Goal: Information Seeking & Learning: Compare options

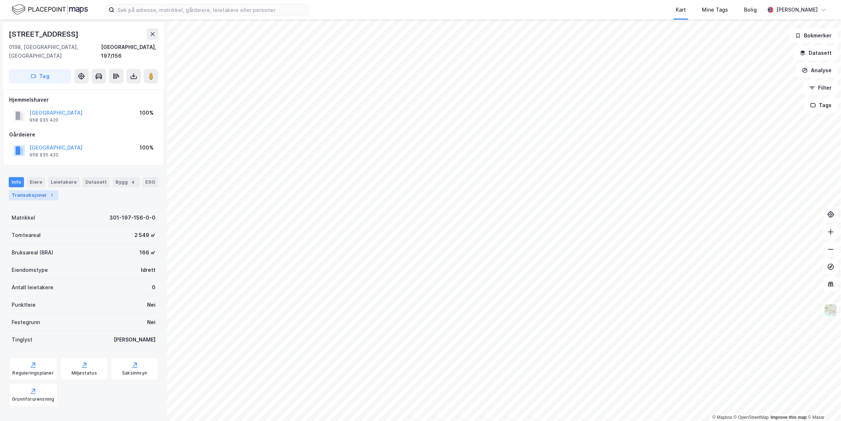
click at [45, 190] on div "Transaksjoner 1" at bounding box center [34, 195] width 50 height 10
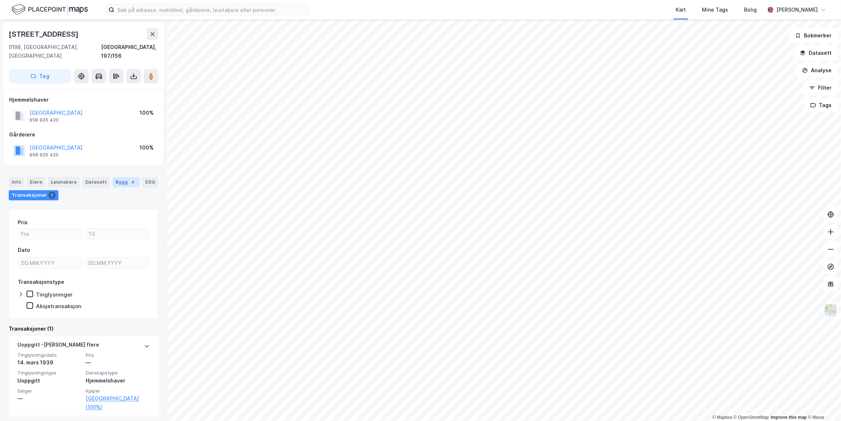
click at [120, 177] on div "Bygg 4" at bounding box center [126, 182] width 27 height 10
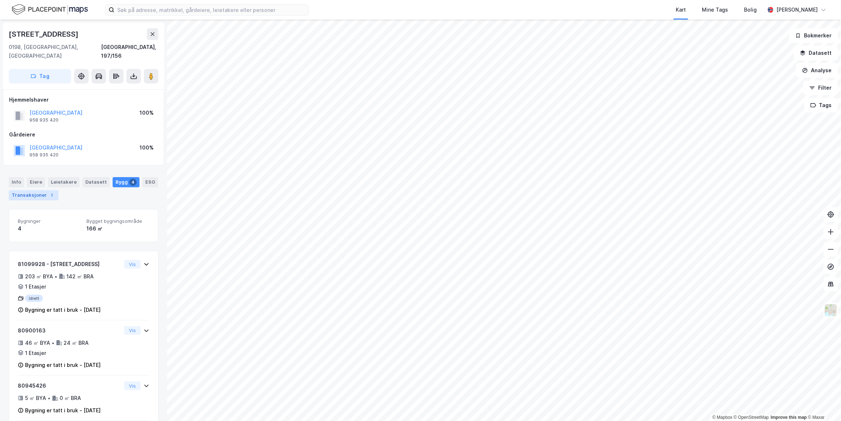
click at [41, 190] on div "Transaksjoner 1" at bounding box center [34, 195] width 50 height 10
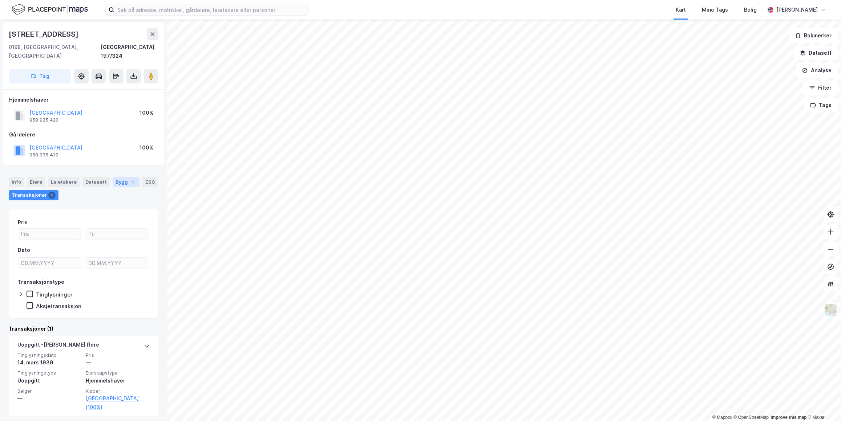
click at [131, 177] on div "Bygg 1" at bounding box center [126, 182] width 27 height 10
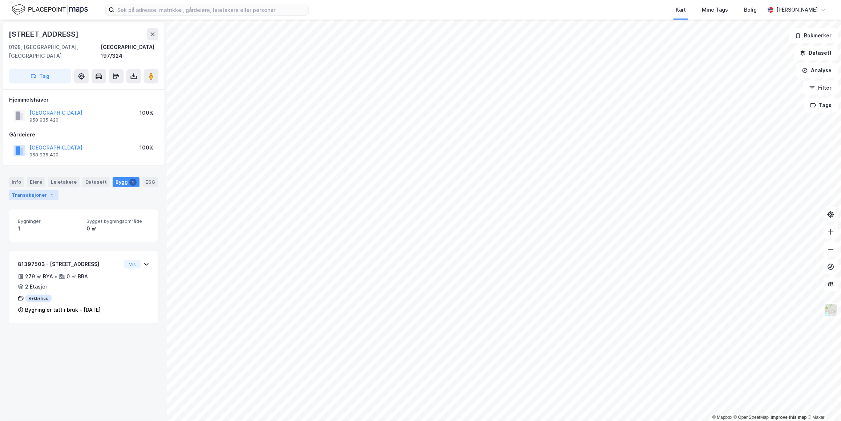
click at [45, 190] on div "Transaksjoner 1" at bounding box center [34, 195] width 50 height 10
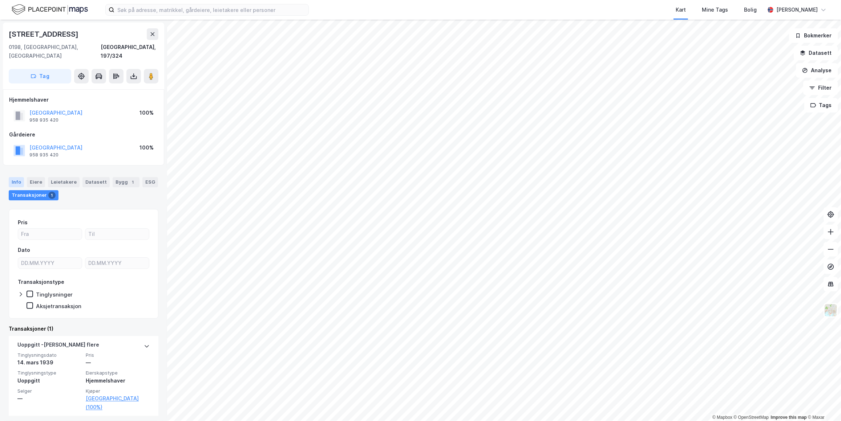
click at [16, 177] on div "Info" at bounding box center [16, 182] width 15 height 10
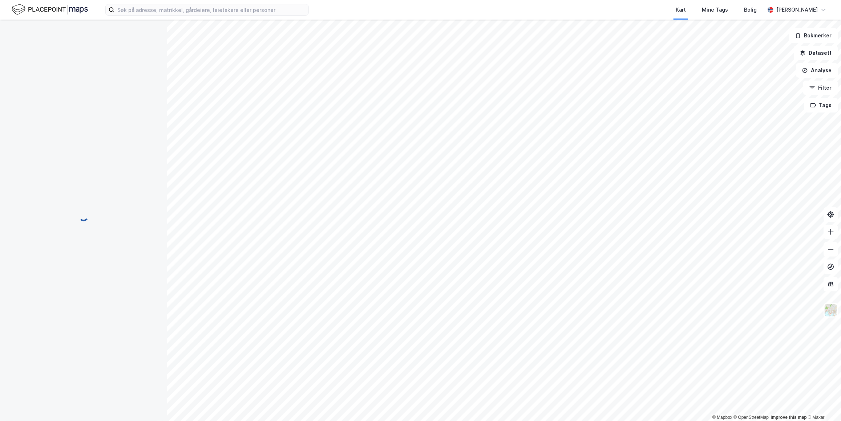
scroll to position [1, 0]
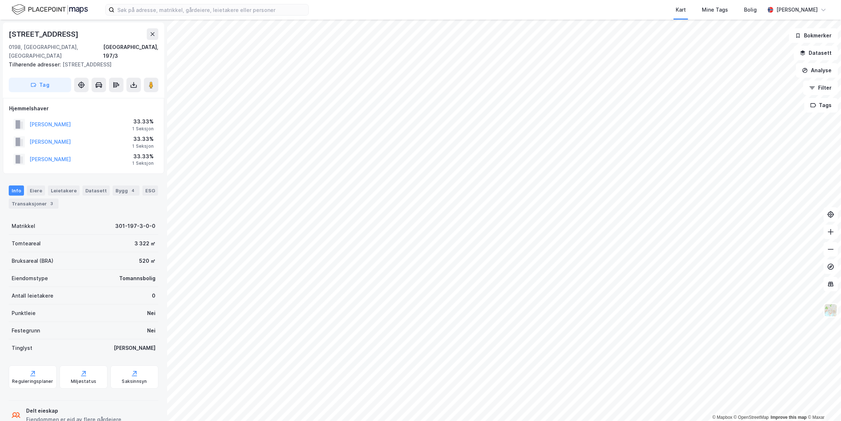
scroll to position [1, 0]
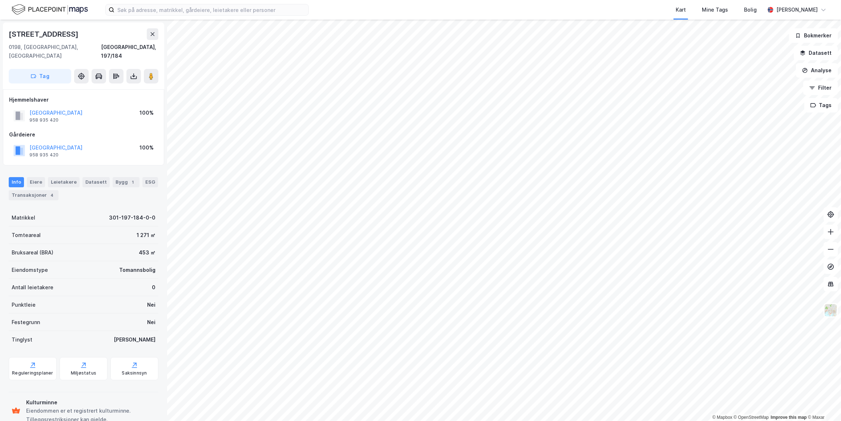
scroll to position [1, 0]
click at [123, 177] on div "Bygg 4" at bounding box center [126, 182] width 27 height 10
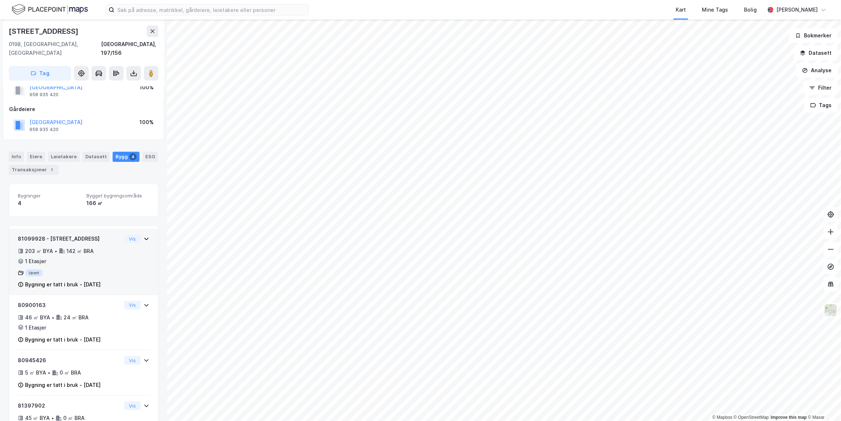
scroll to position [48, 0]
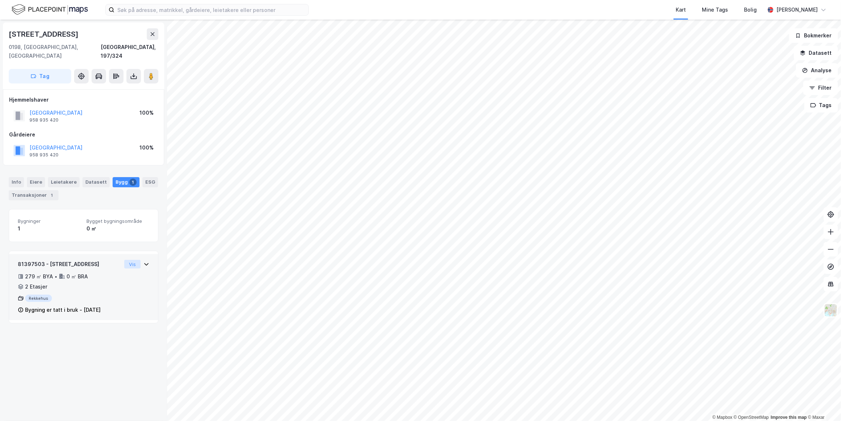
click at [133, 260] on button "Vis" at bounding box center [132, 264] width 16 height 9
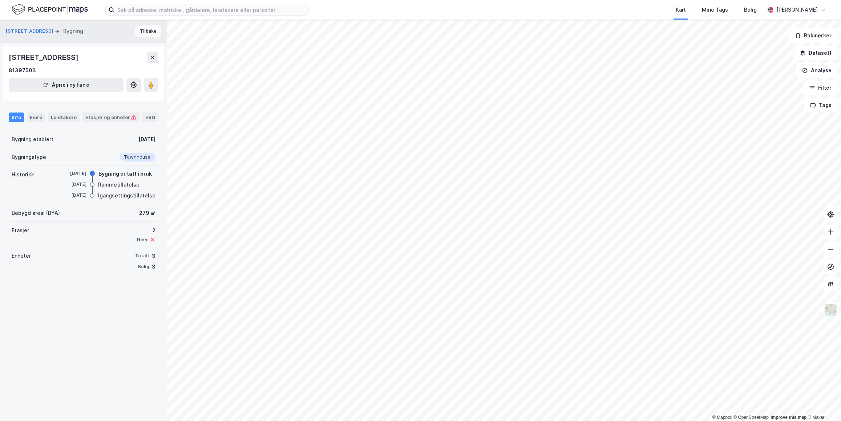
click at [140, 35] on button "Tilbake" at bounding box center [148, 31] width 26 height 12
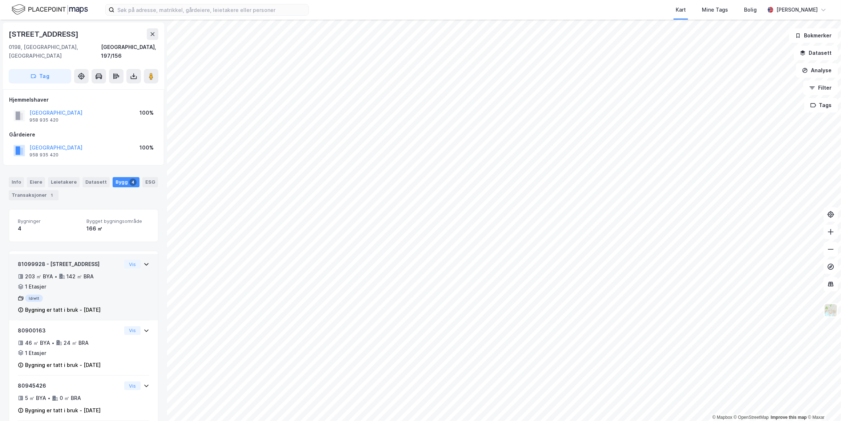
scroll to position [48, 0]
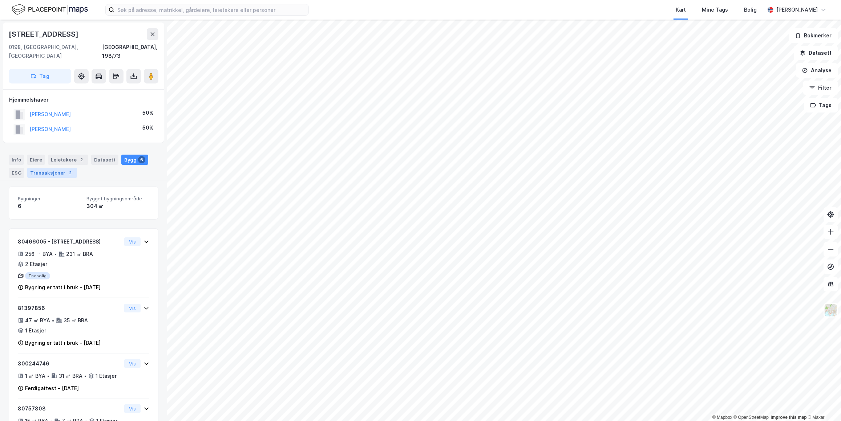
click at [67, 169] on div "2" at bounding box center [70, 172] width 7 height 7
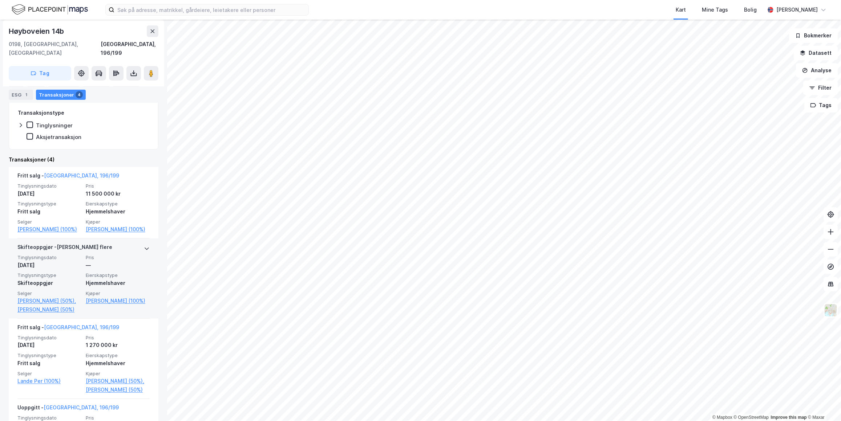
scroll to position [165, 0]
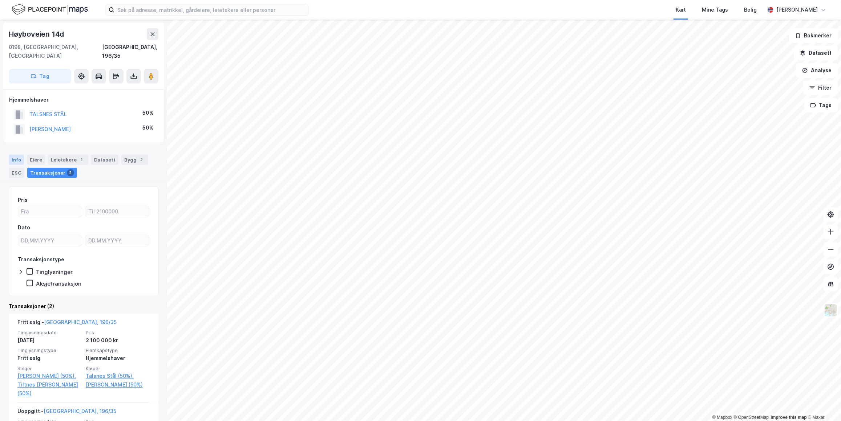
click at [19, 155] on div "Info" at bounding box center [16, 160] width 15 height 10
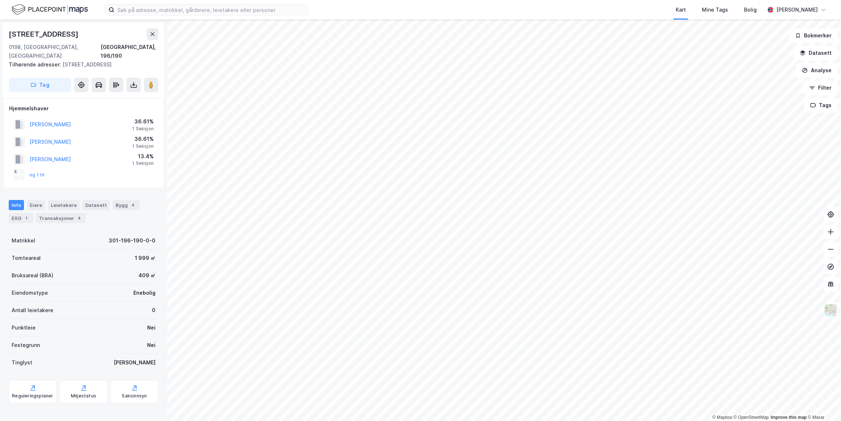
scroll to position [55, 0]
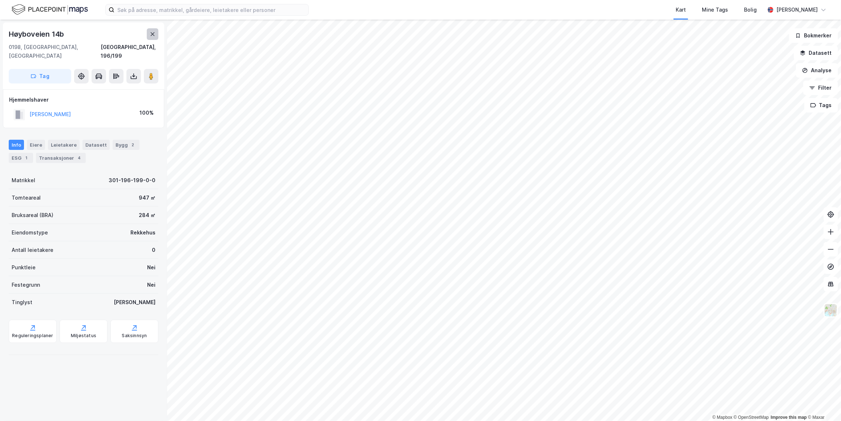
click at [155, 35] on icon at bounding box center [153, 34] width 6 height 6
